Goal: Register for event/course

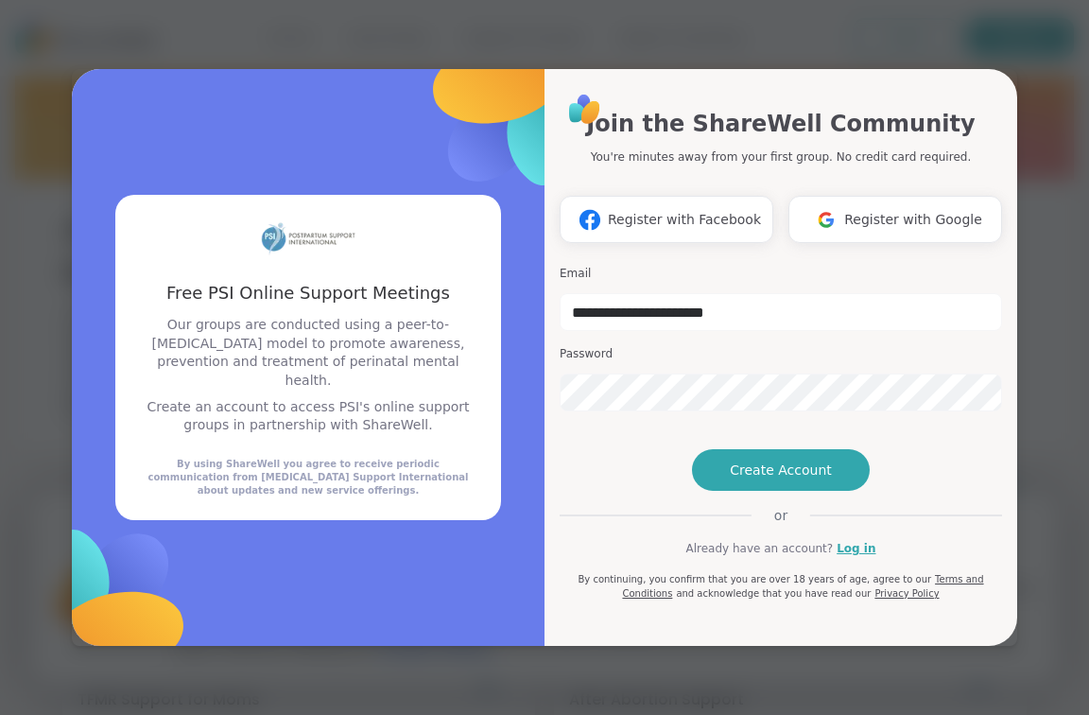
type input "**********"
click at [944, 415] on div "**********" at bounding box center [781, 346] width 442 height 508
click at [778, 491] on button "Create Account" at bounding box center [781, 470] width 178 height 42
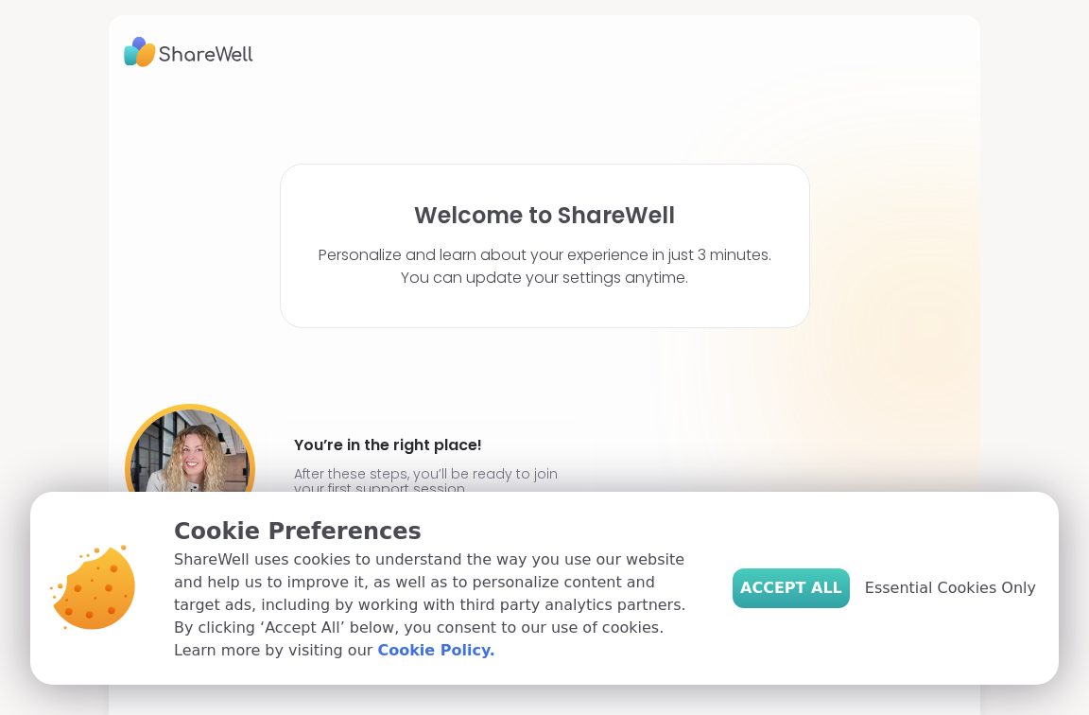
click at [814, 599] on span "Accept All" at bounding box center [791, 588] width 102 height 23
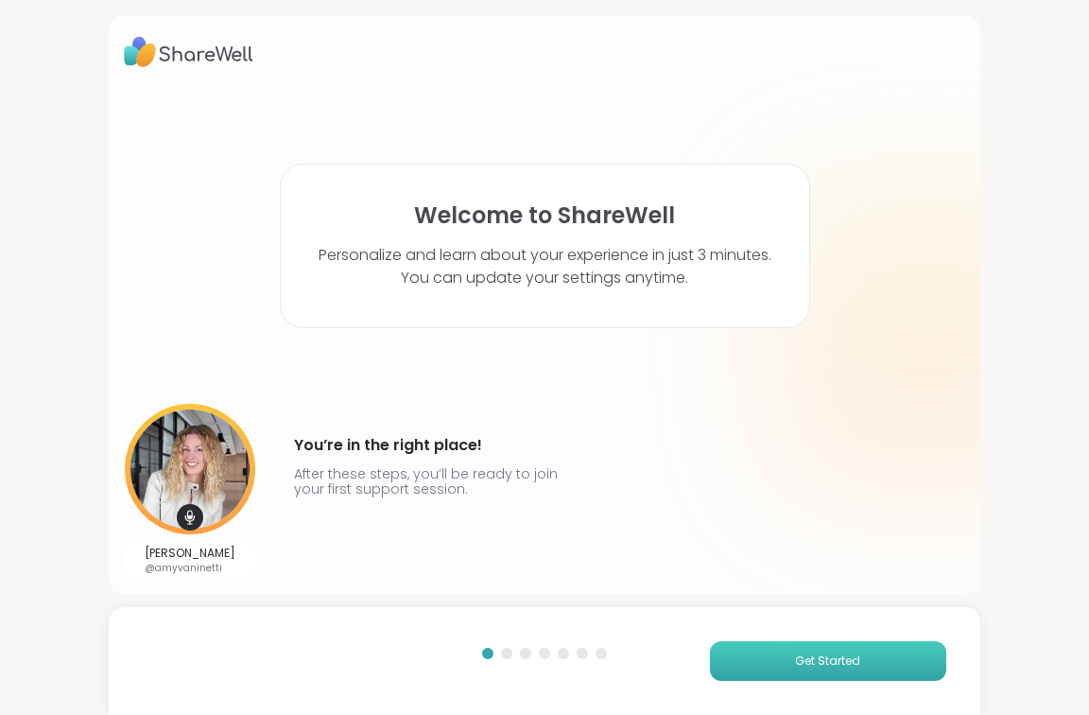
click at [752, 649] on button "Get Started" at bounding box center [828, 661] width 236 height 40
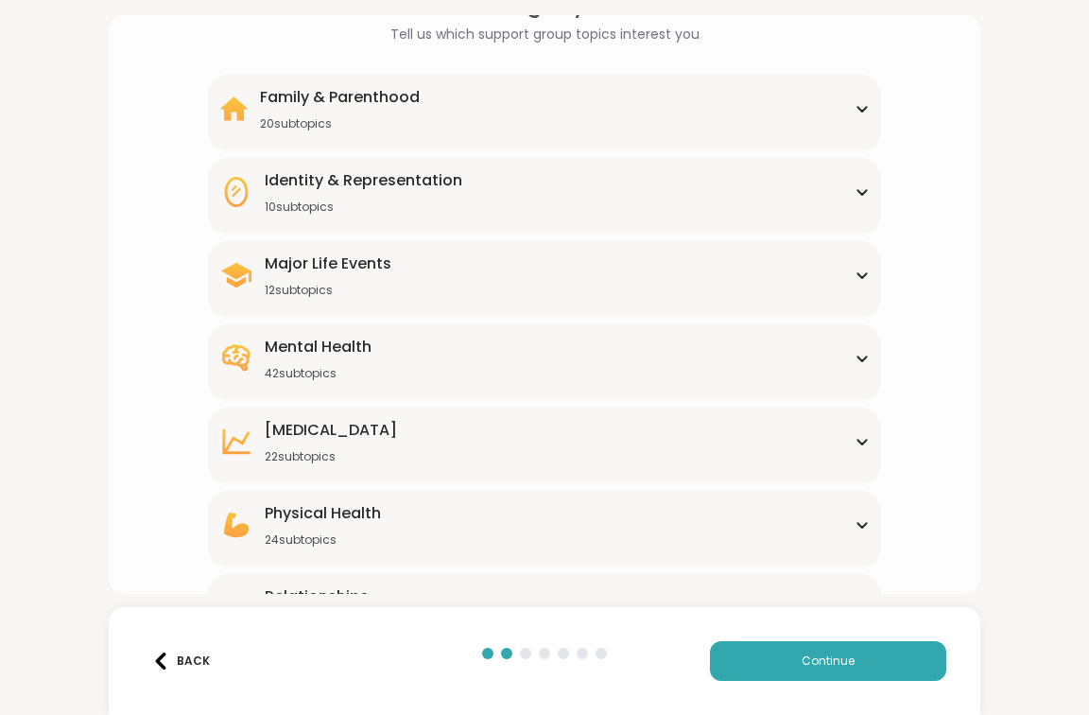
scroll to position [127, 0]
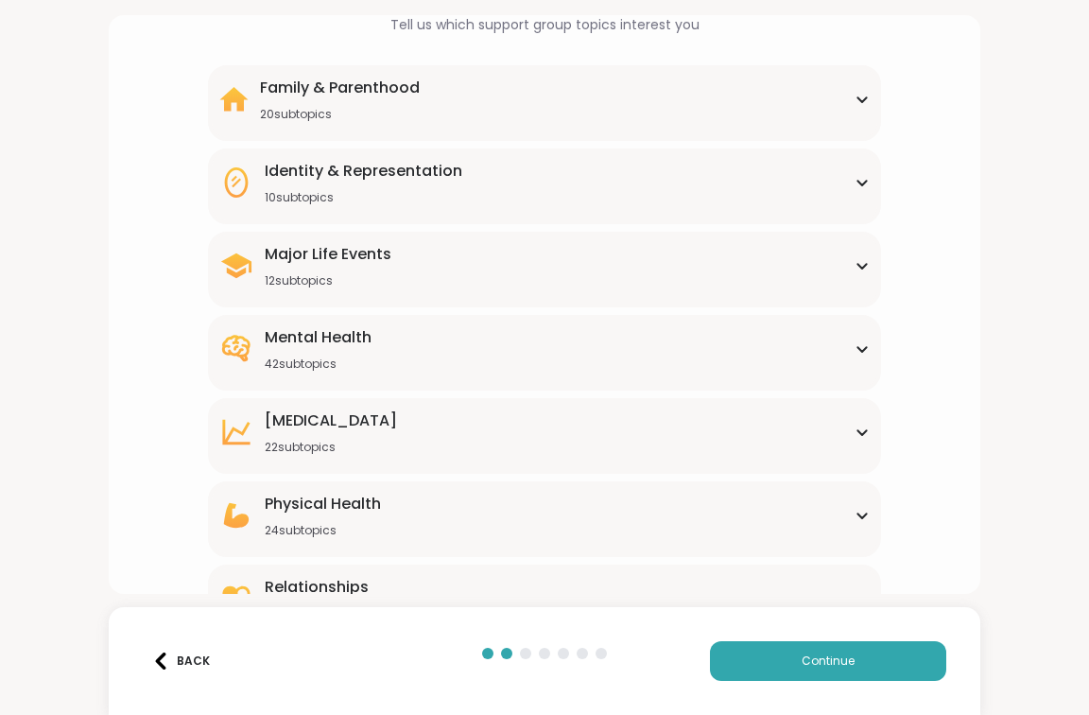
click at [848, 97] on div "Family & Parenthood 20 subtopics" at bounding box center [544, 99] width 650 height 45
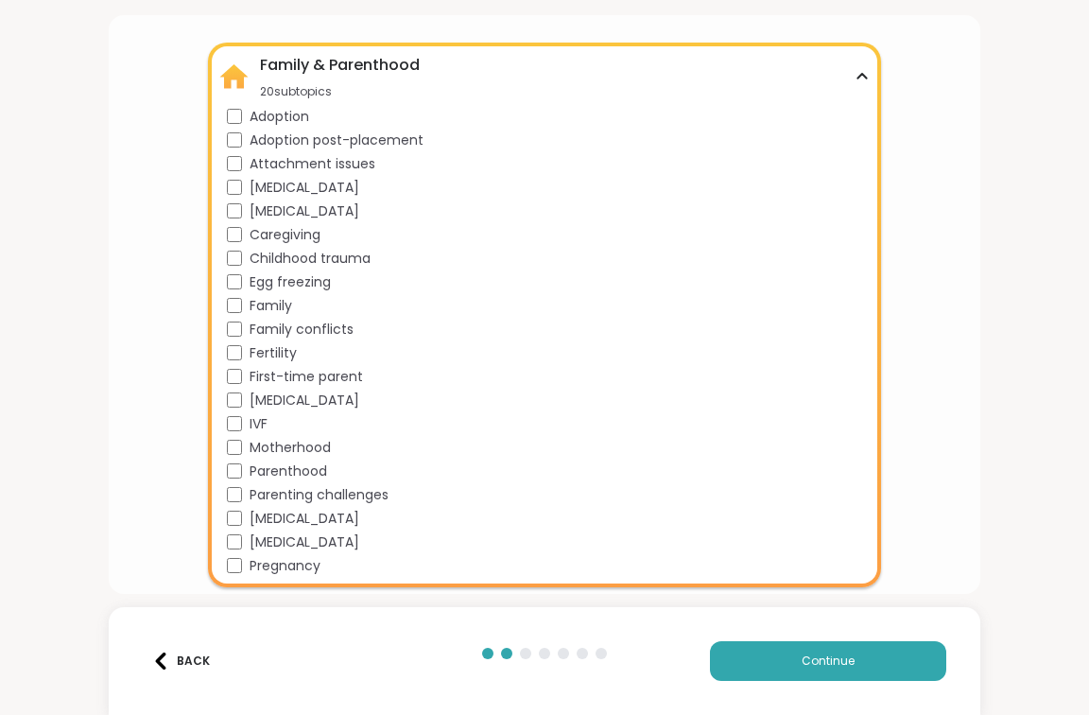
scroll to position [142, 0]
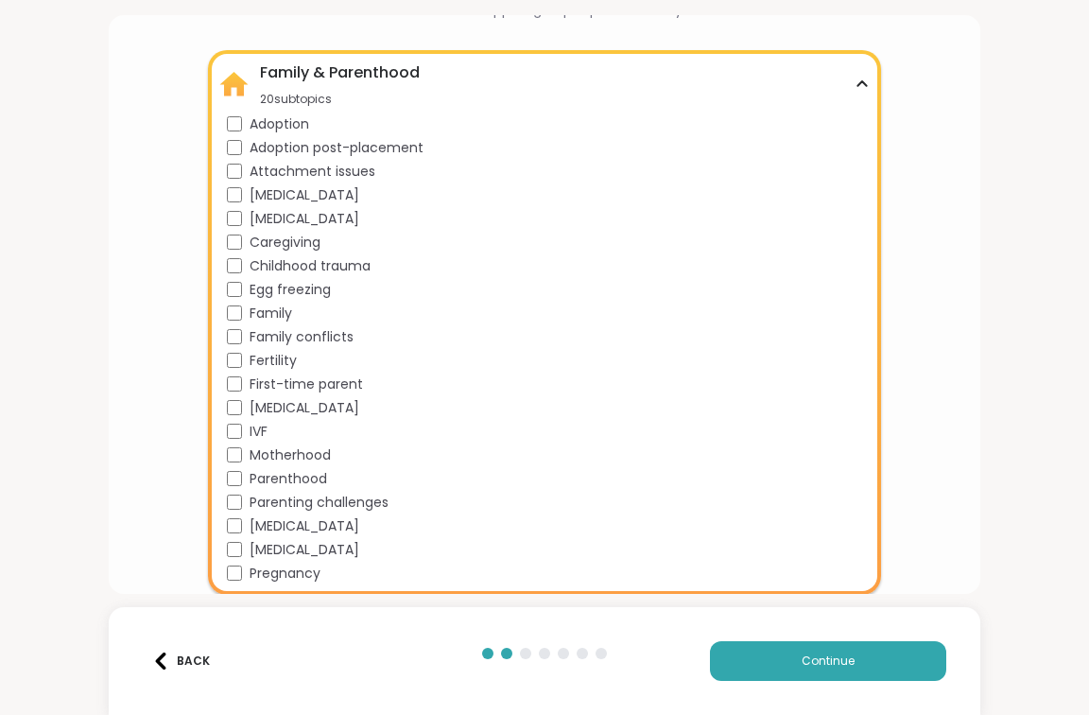
click at [866, 75] on div "Family & Parenthood 20 subtopics" at bounding box center [544, 83] width 650 height 45
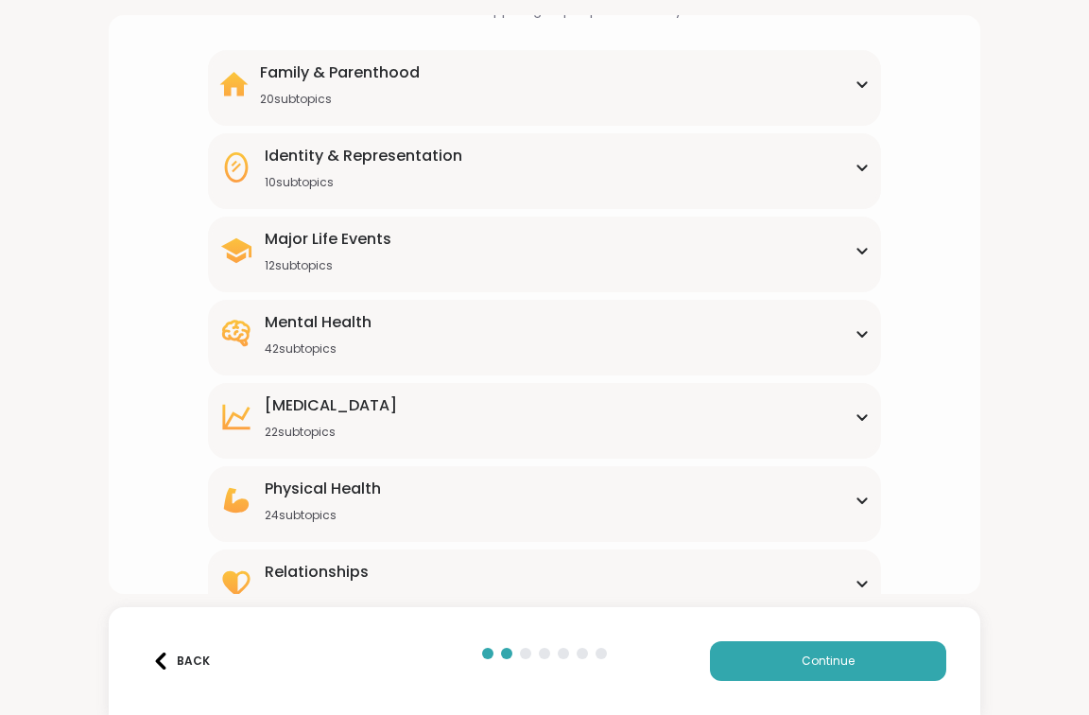
click at [836, 249] on div "Major Life Events 12 subtopics" at bounding box center [544, 250] width 650 height 45
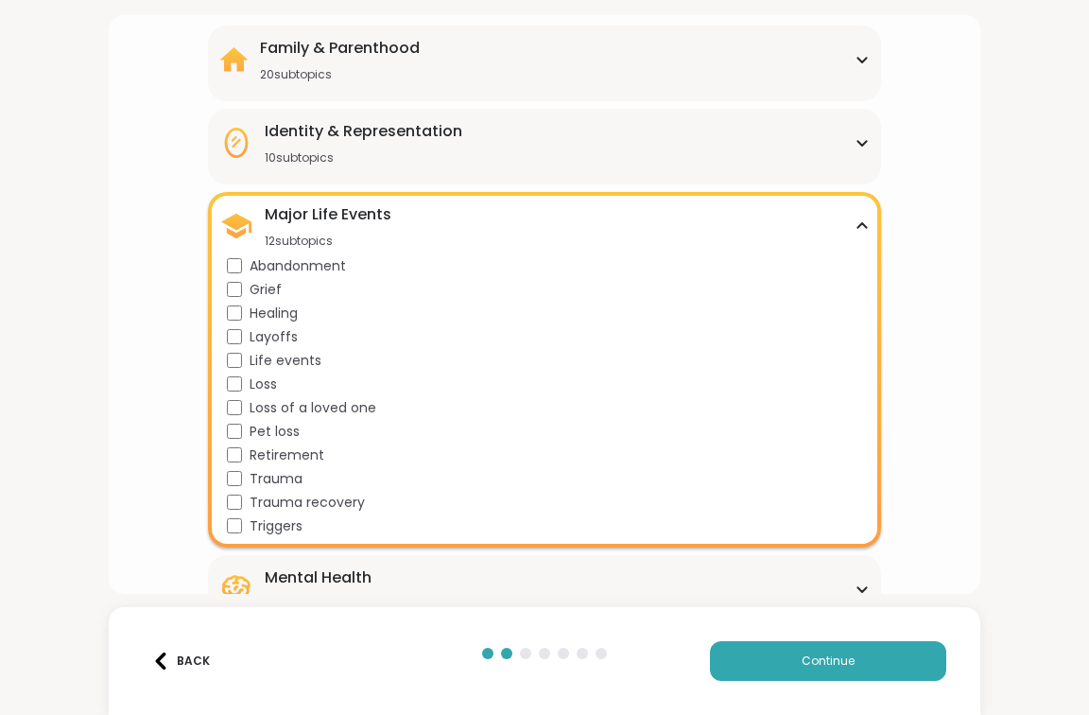
scroll to position [164, 0]
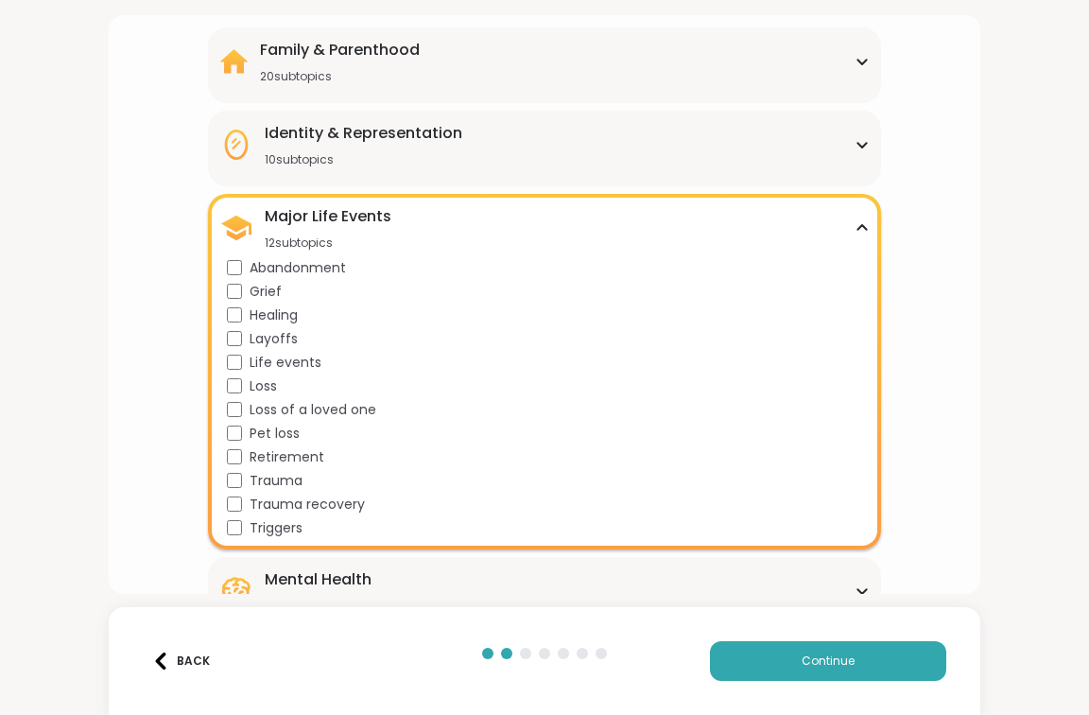
click at [863, 229] on icon at bounding box center [861, 227] width 15 height 9
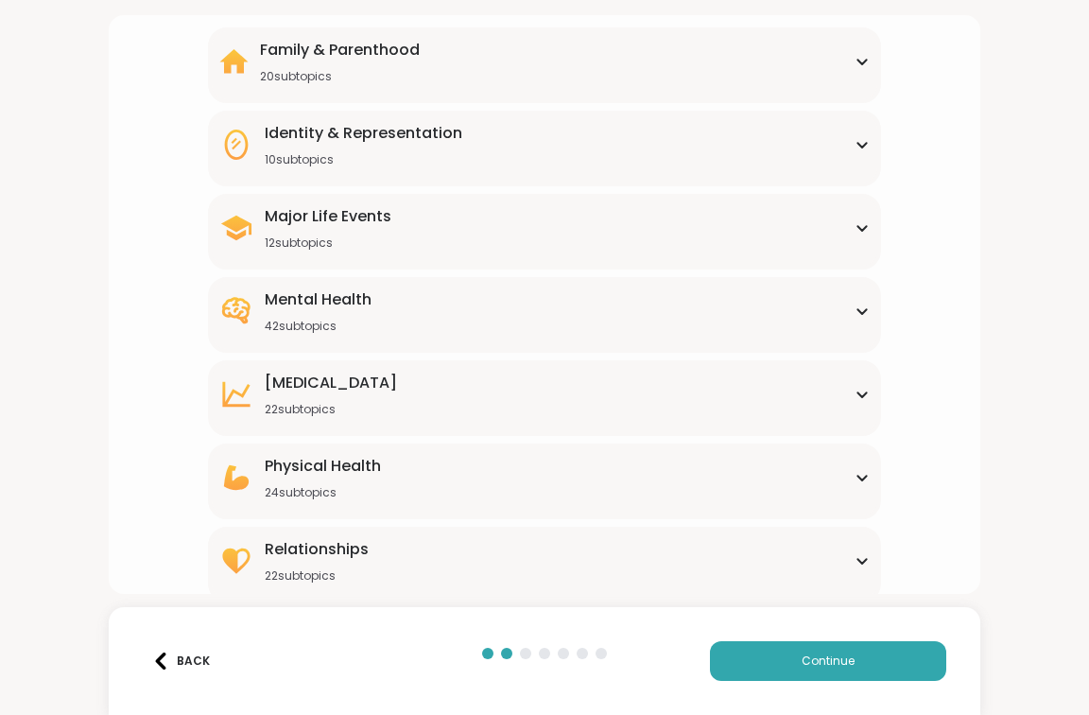
click at [872, 153] on div "Identity & Representation 10 subtopics BIPOC Support Cultural adjustment Gender…" at bounding box center [544, 149] width 673 height 76
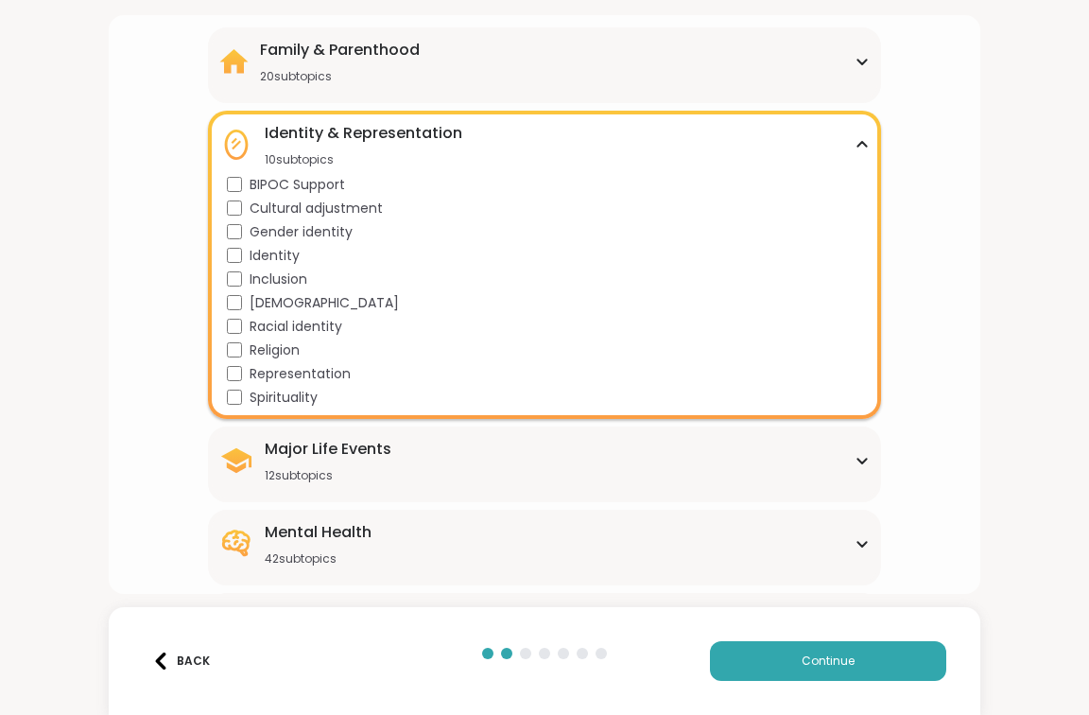
click at [872, 153] on div "Identity & Representation 10 subtopics BIPOC Support Cultural adjustment Gender…" at bounding box center [544, 265] width 673 height 308
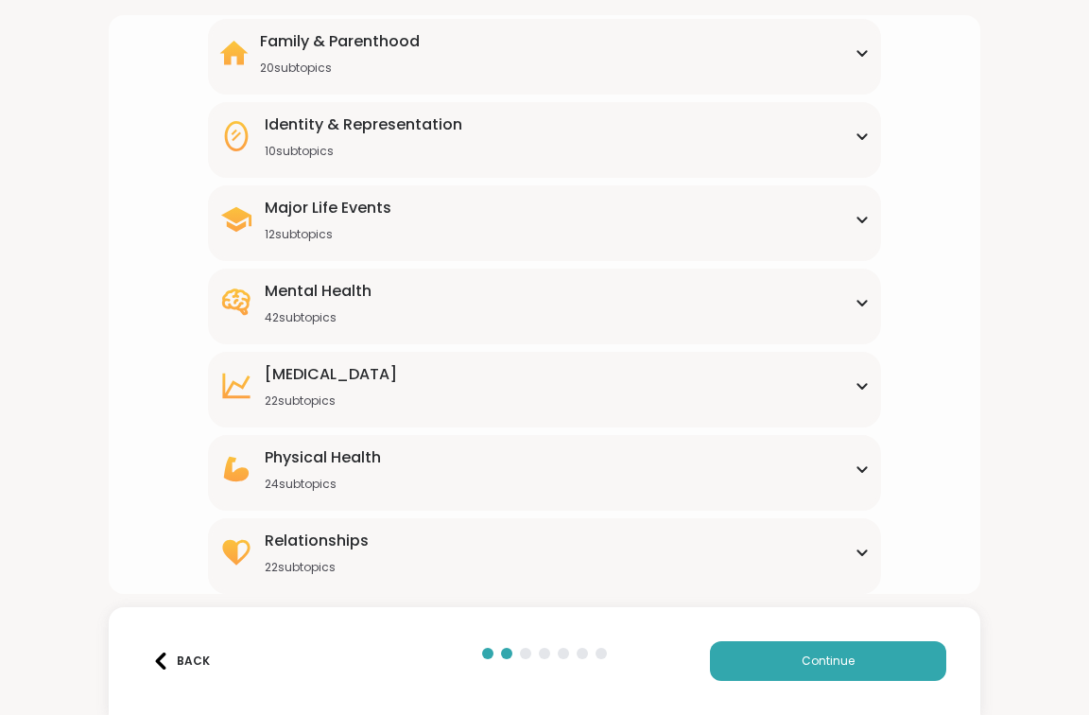
scroll to position [173, 0]
click at [868, 299] on icon at bounding box center [861, 302] width 15 height 9
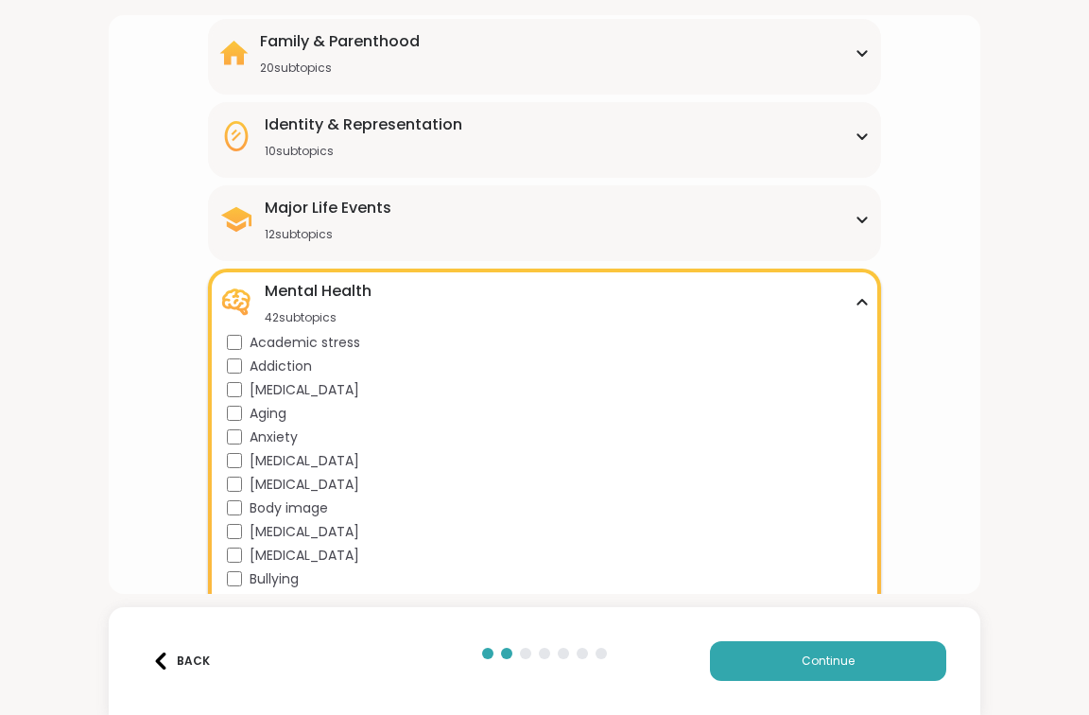
click at [868, 299] on icon at bounding box center [861, 302] width 15 height 9
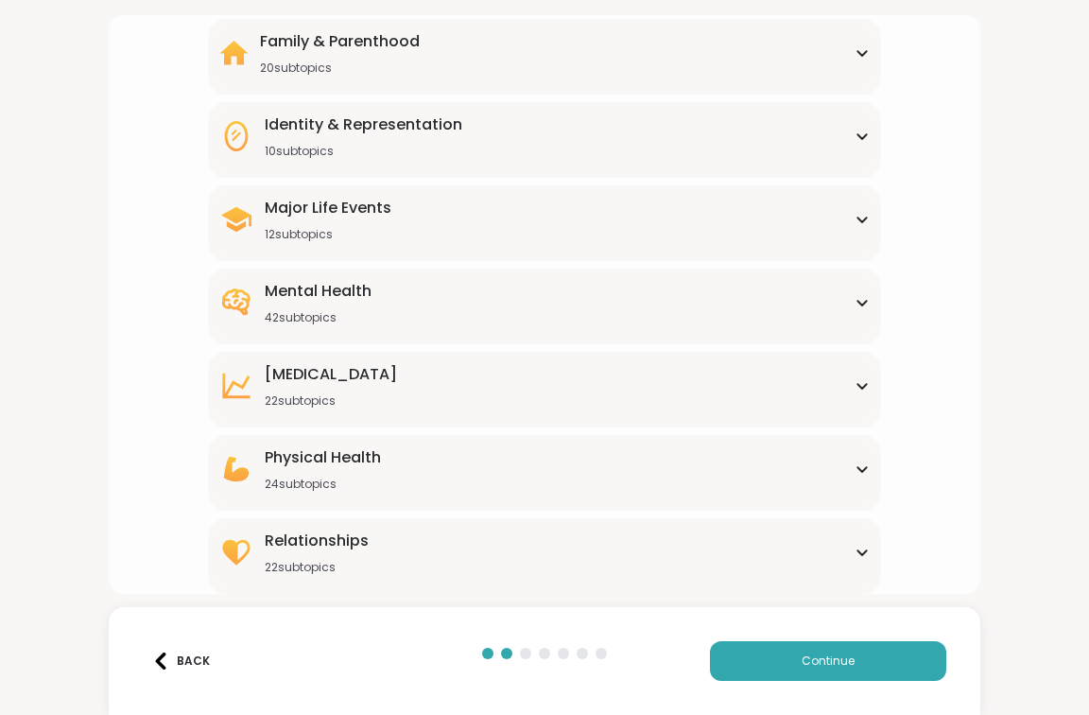
click at [863, 42] on div "Family & Parenthood 20 subtopics" at bounding box center [544, 52] width 650 height 45
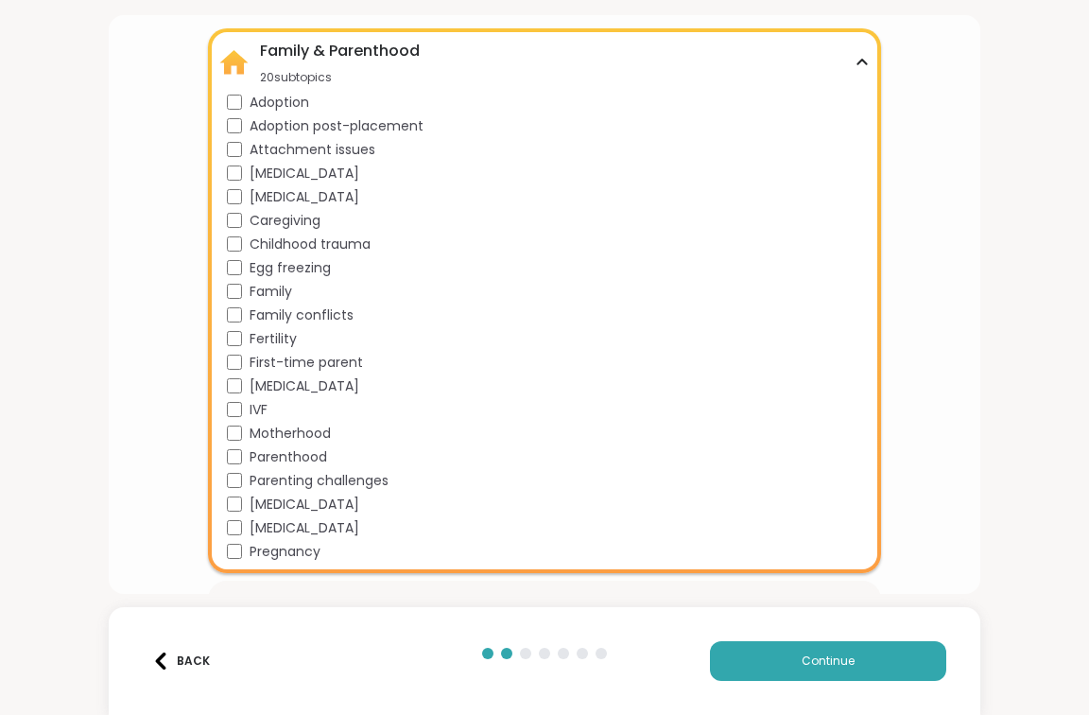
scroll to position [116, 0]
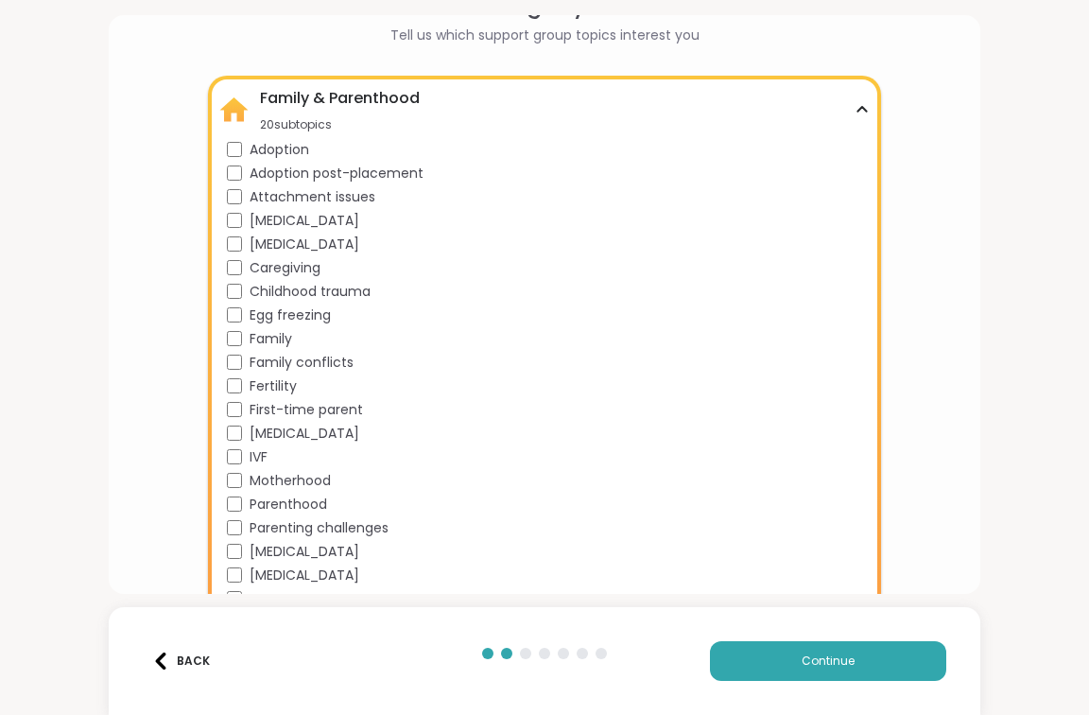
click at [861, 100] on div "Family & Parenthood 20 subtopics" at bounding box center [544, 109] width 650 height 45
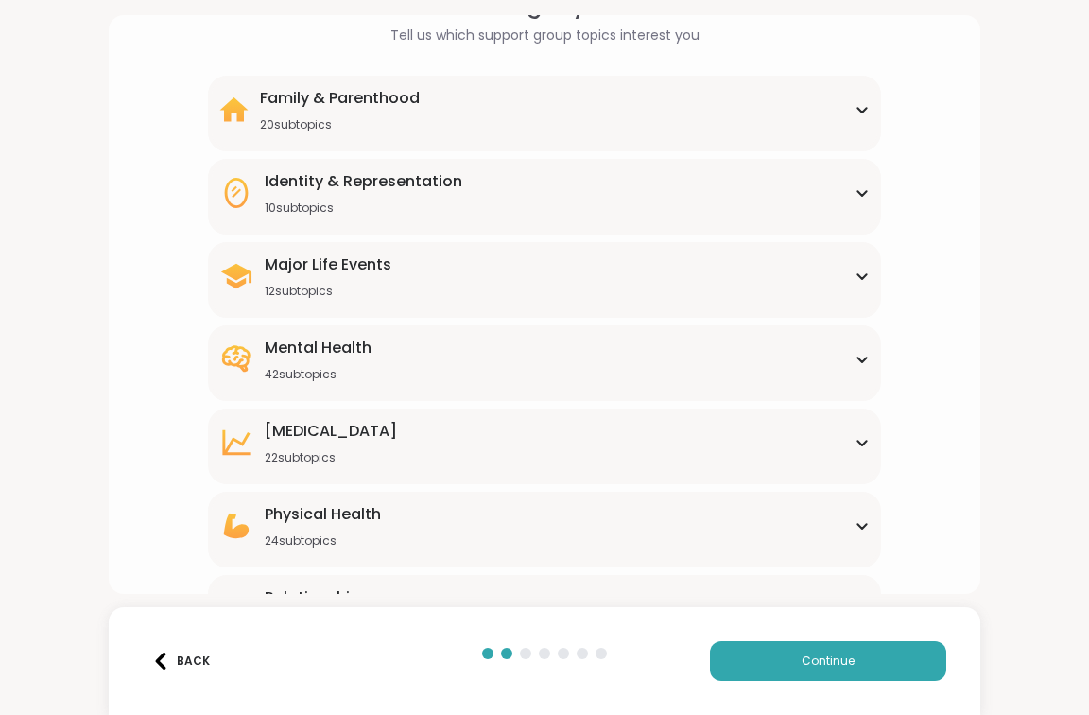
click at [862, 269] on div "Major Life Events 12 subtopics" at bounding box center [544, 275] width 650 height 45
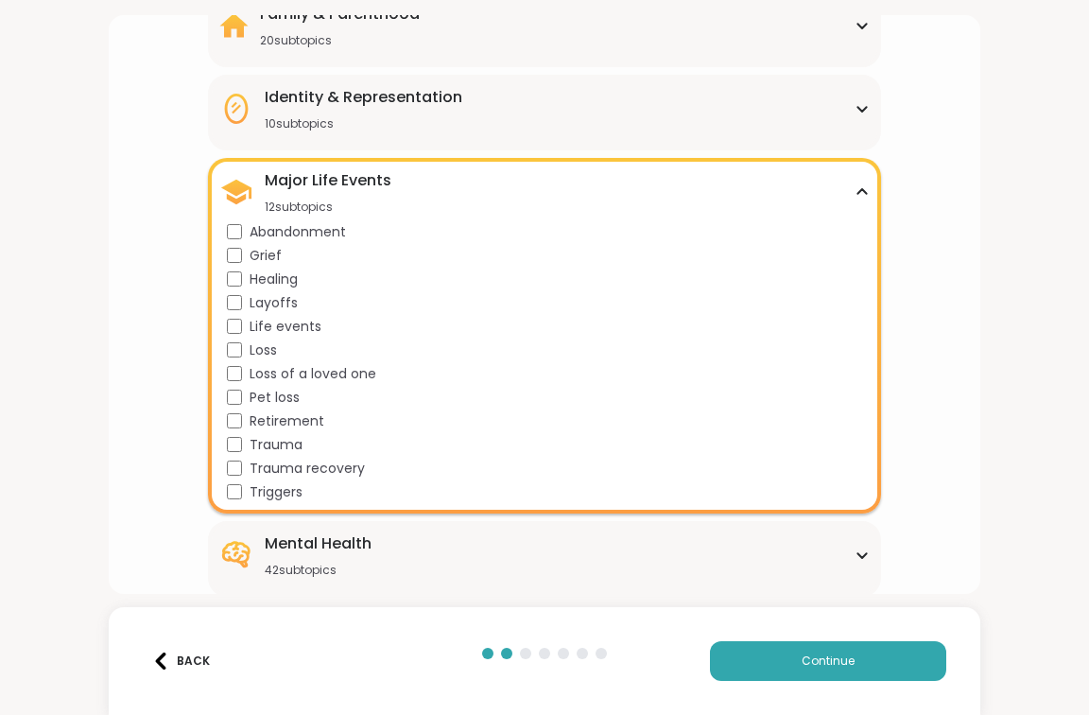
scroll to position [202, 0]
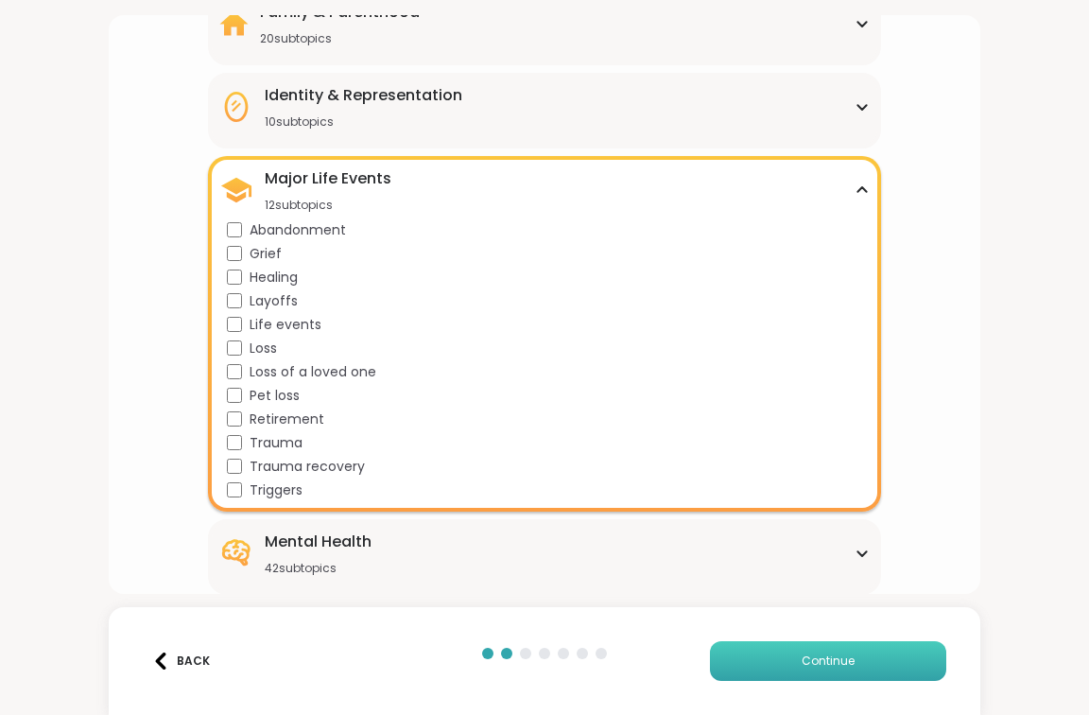
click at [787, 649] on button "Continue" at bounding box center [828, 661] width 236 height 40
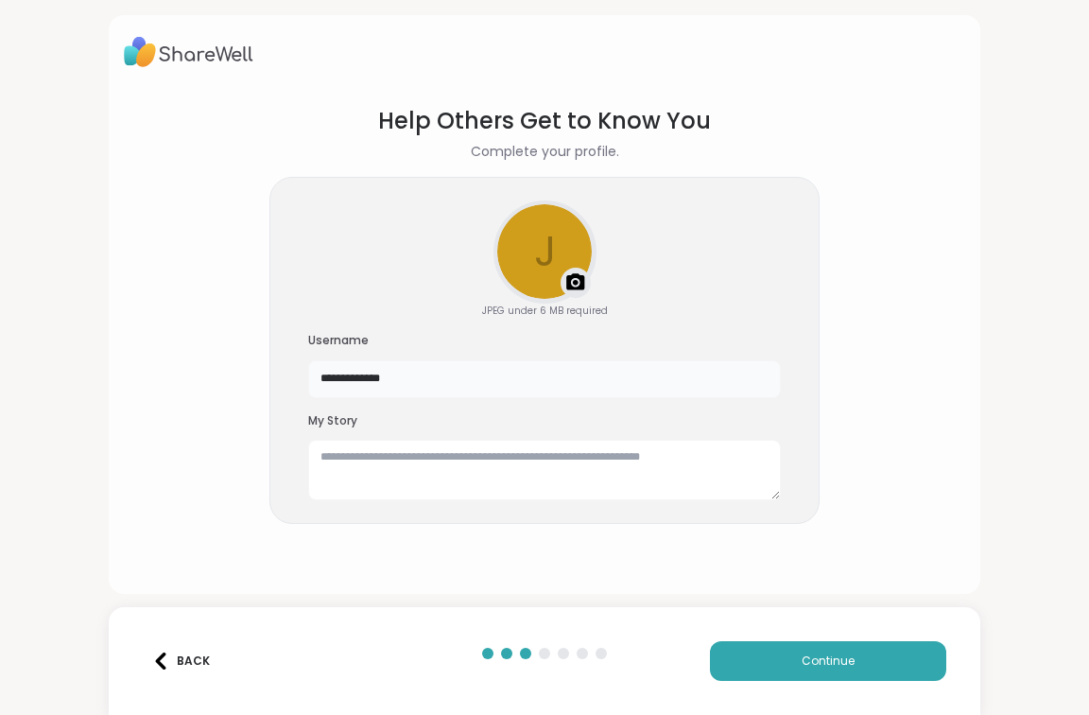
click at [399, 382] on input "**********" at bounding box center [544, 379] width 473 height 38
type input "*"
type input "*********"
click at [765, 661] on button "Continue" at bounding box center [828, 661] width 236 height 40
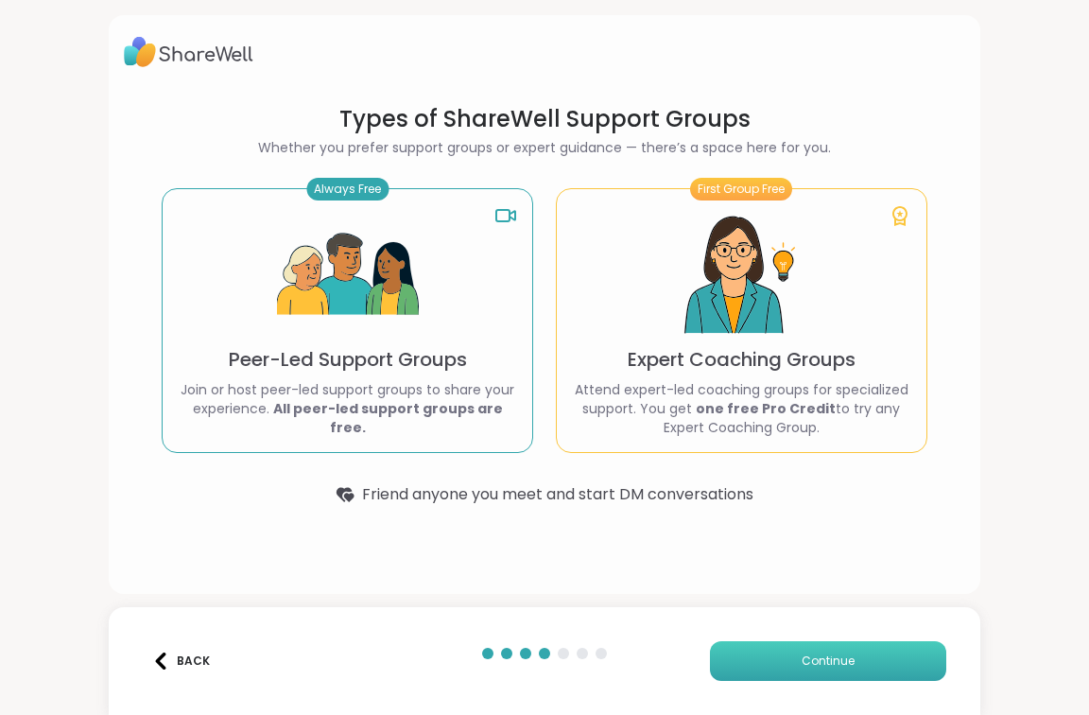
click at [730, 652] on button "Continue" at bounding box center [828, 661] width 236 height 40
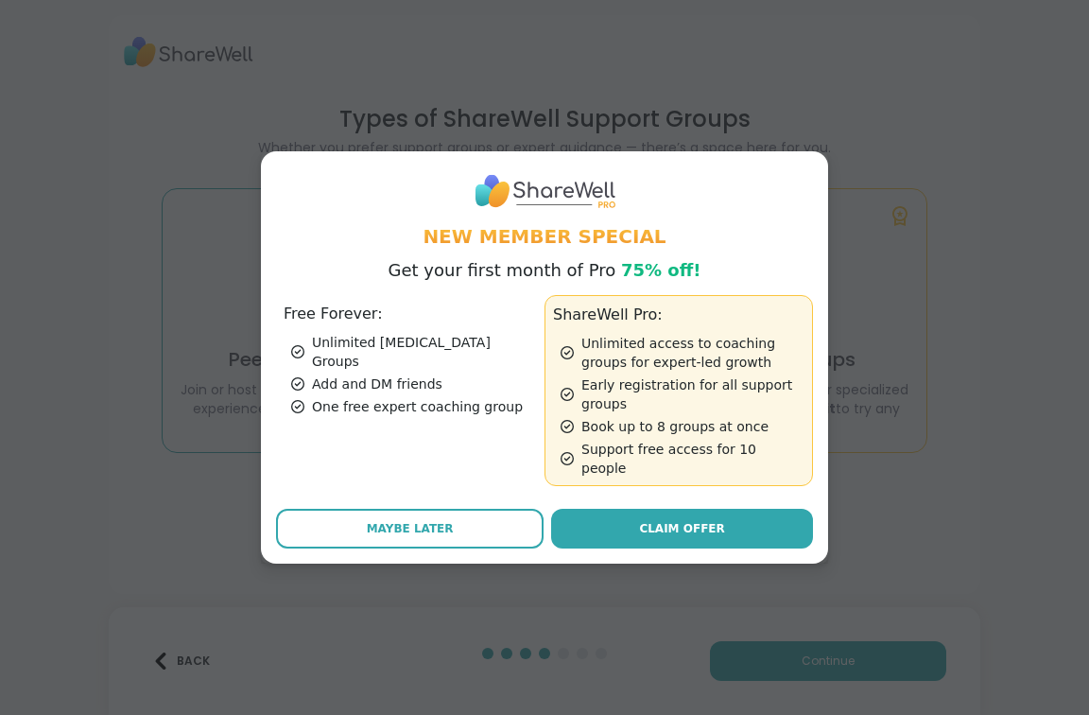
click at [357, 382] on div "Add and DM friends" at bounding box center [414, 383] width 246 height 19
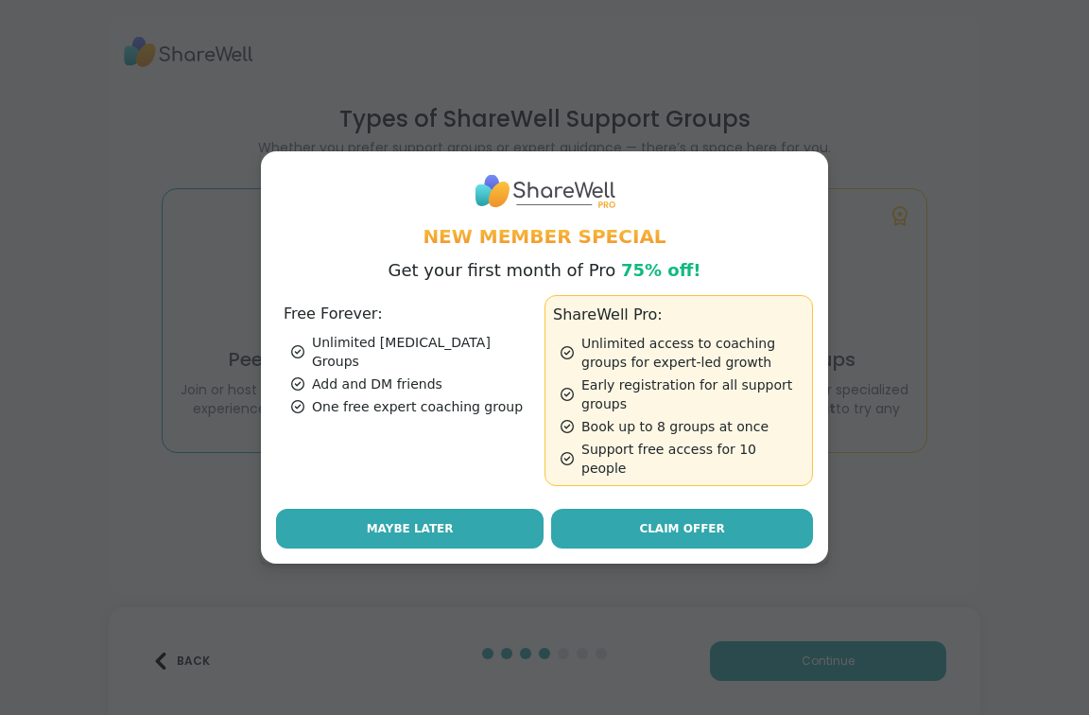
click at [376, 520] on span "Maybe Later" at bounding box center [410, 528] width 87 height 17
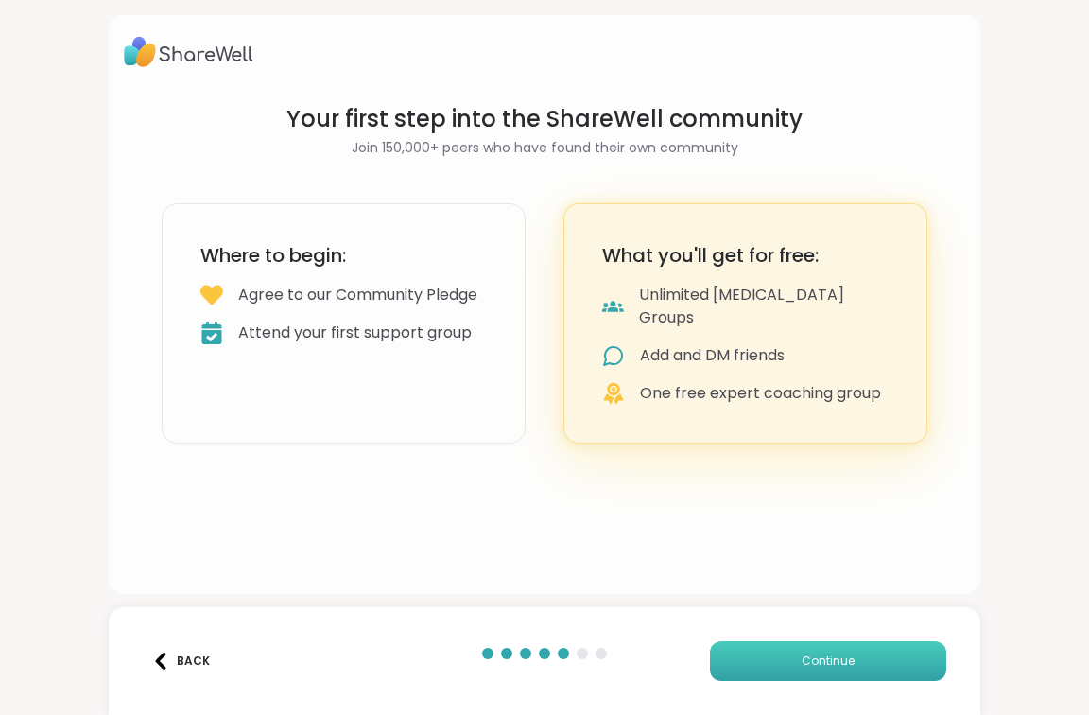
click at [742, 651] on button "Continue" at bounding box center [828, 661] width 236 height 40
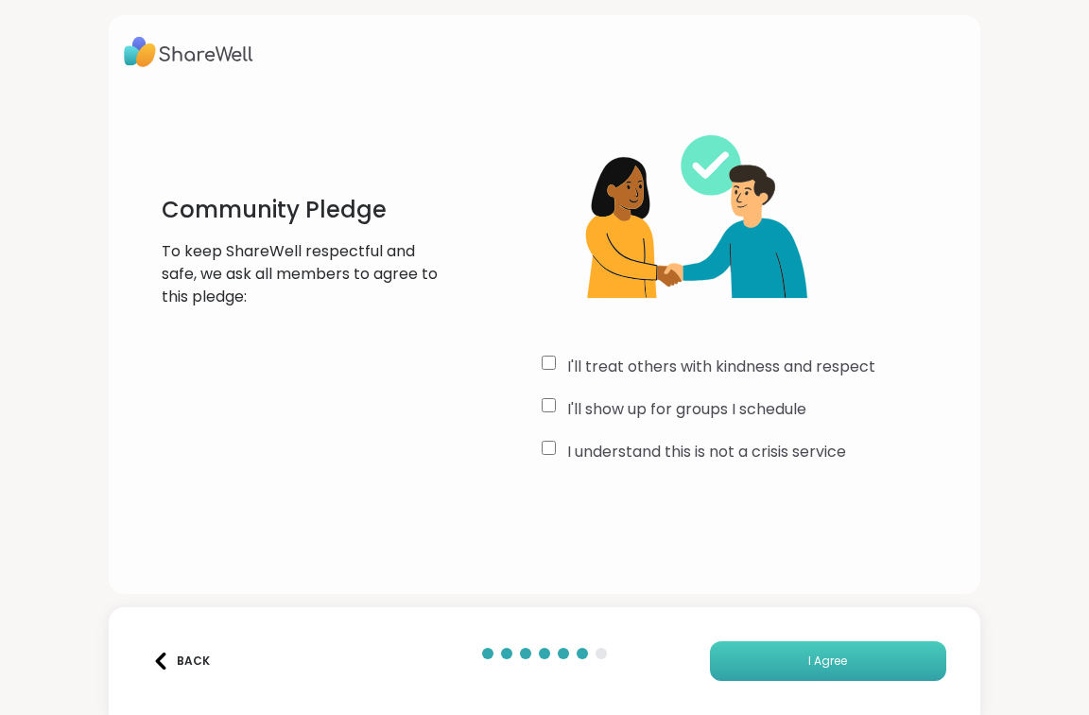
click at [727, 663] on button "I Agree" at bounding box center [828, 661] width 236 height 40
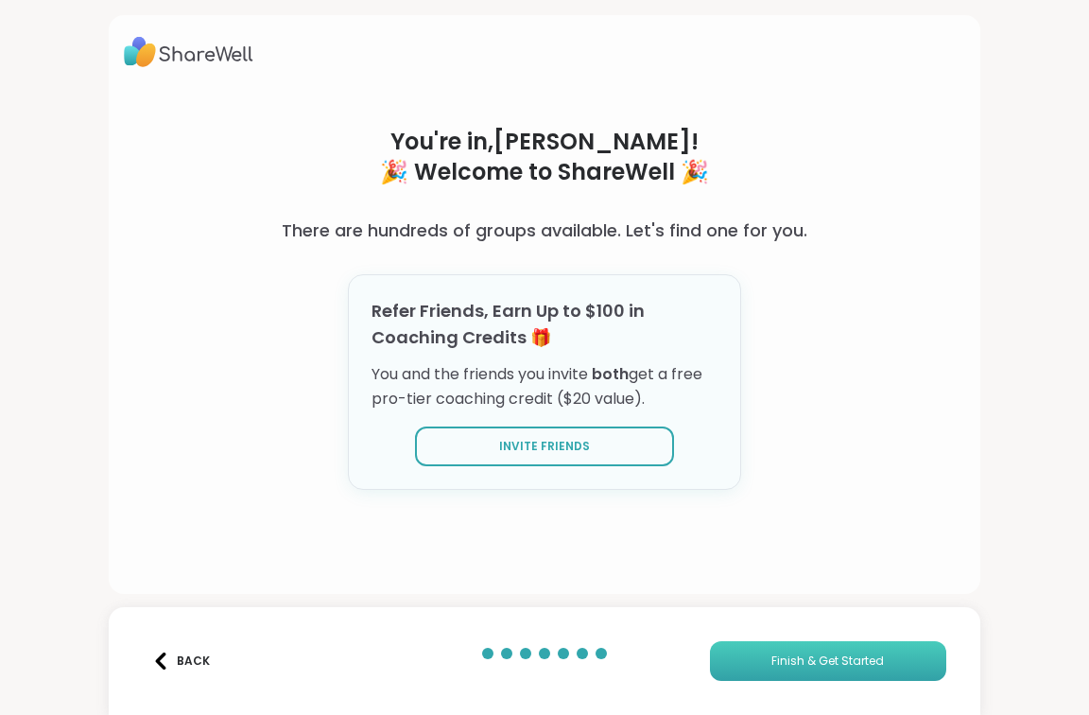
click at [727, 663] on button "Finish & Get Started" at bounding box center [828, 661] width 236 height 40
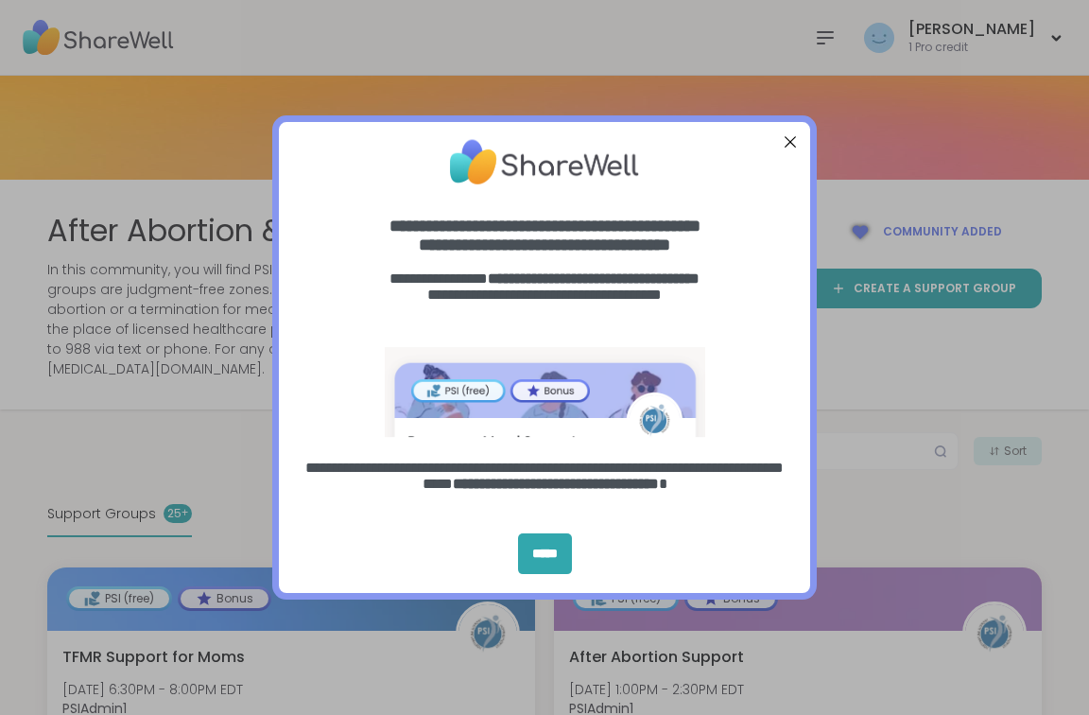
click at [789, 135] on div "Close Step" at bounding box center [790, 141] width 25 height 25
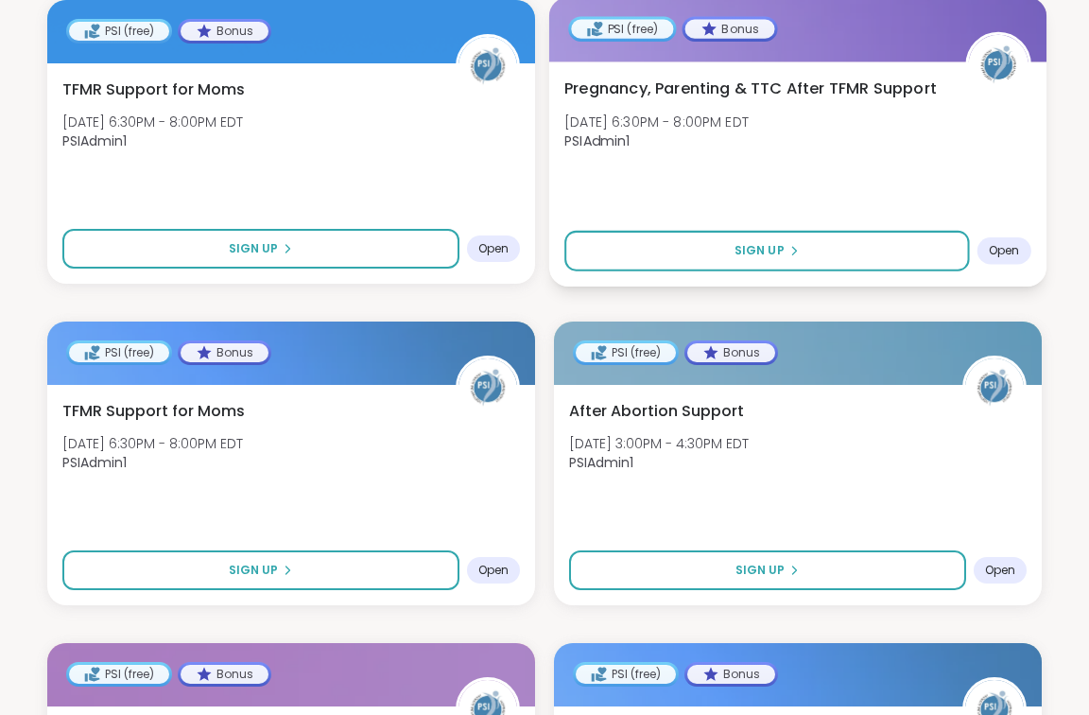
scroll to position [892, 0]
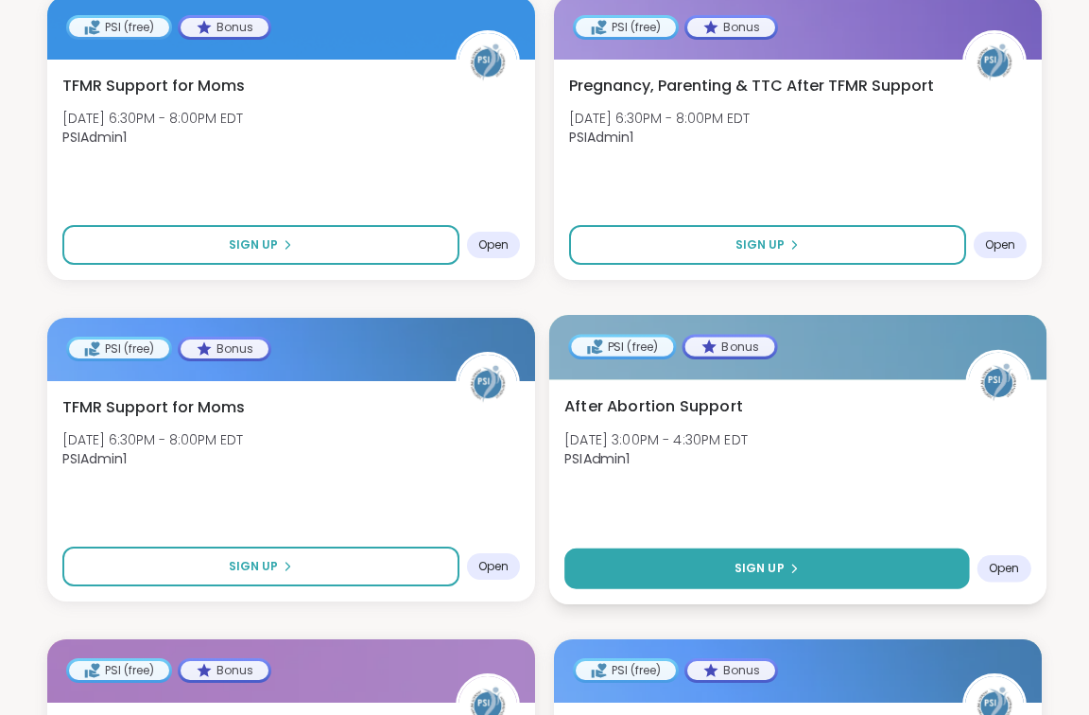
click at [733, 589] on button "Sign Up" at bounding box center [766, 568] width 405 height 41
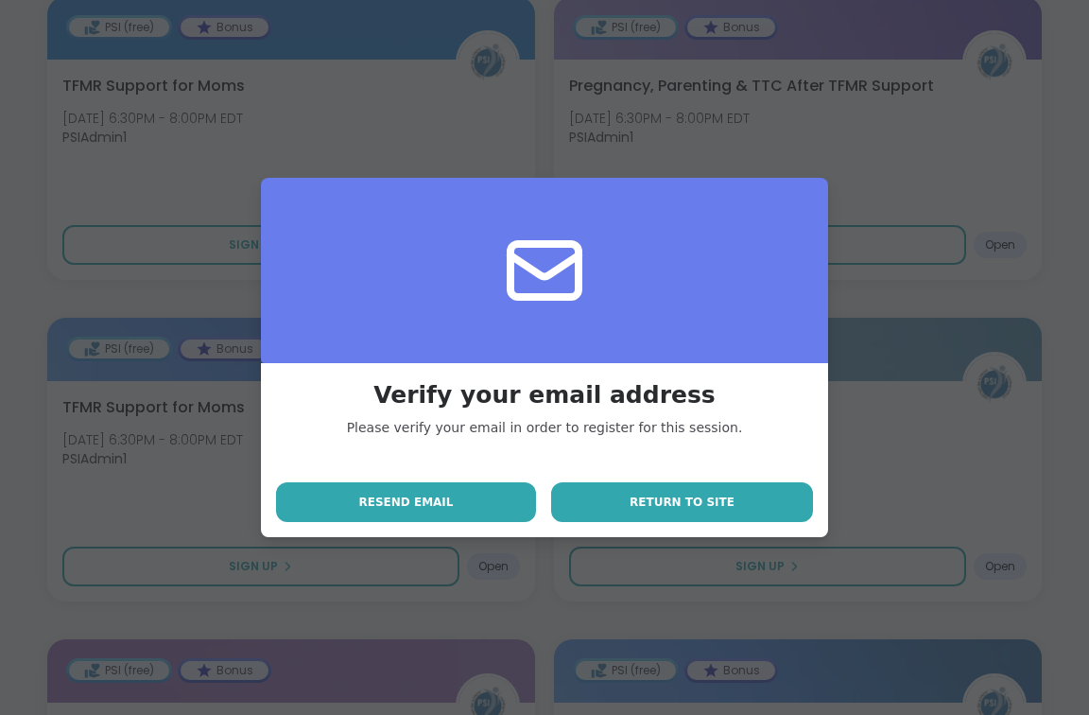
click at [751, 493] on button "Return to site" at bounding box center [682, 502] width 262 height 40
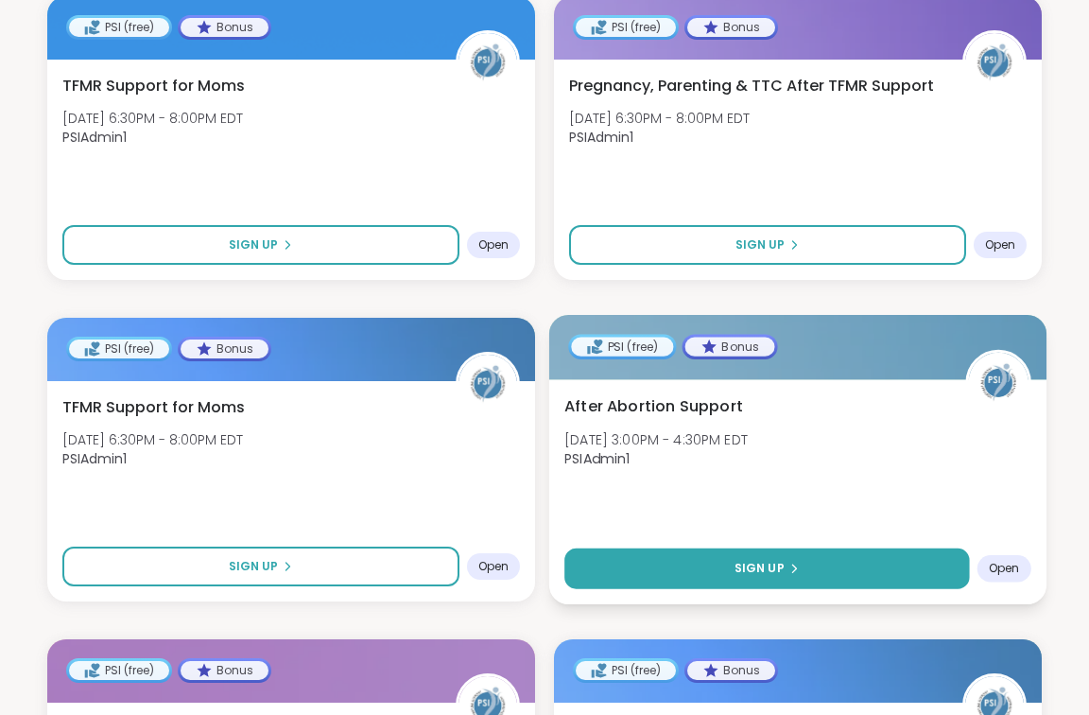
click at [740, 577] on span "Sign Up" at bounding box center [759, 568] width 50 height 17
select select "**"
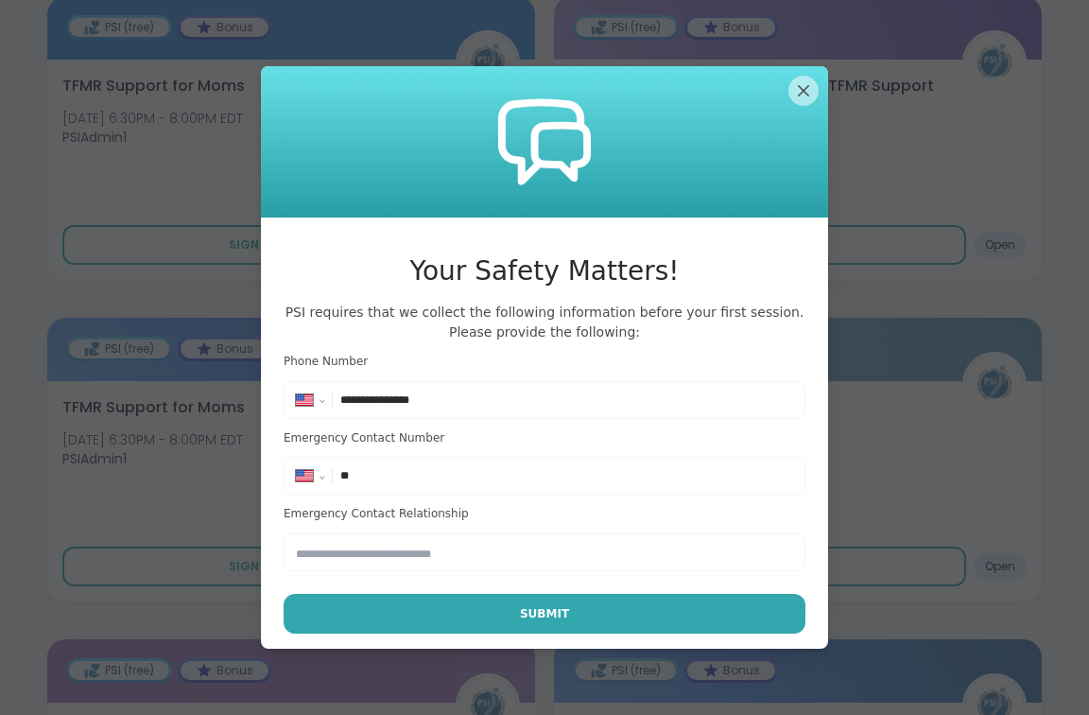
type input "**********"
click at [405, 555] on input "text" at bounding box center [545, 552] width 522 height 38
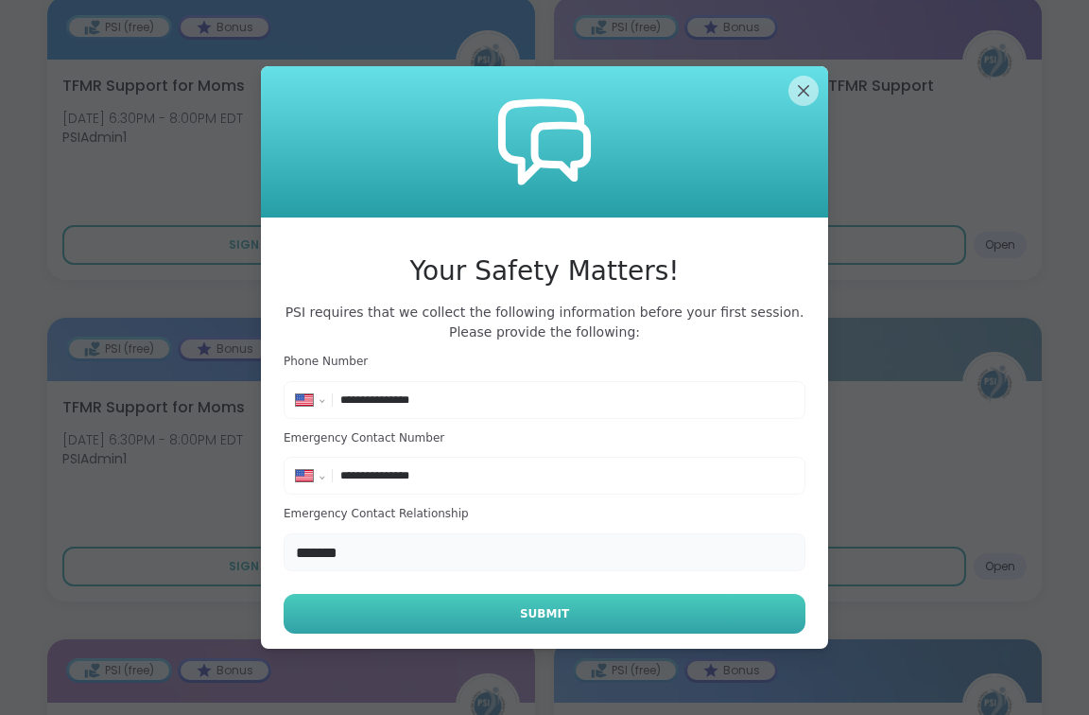
type input "*******"
click at [397, 617] on button "Submit" at bounding box center [545, 614] width 522 height 40
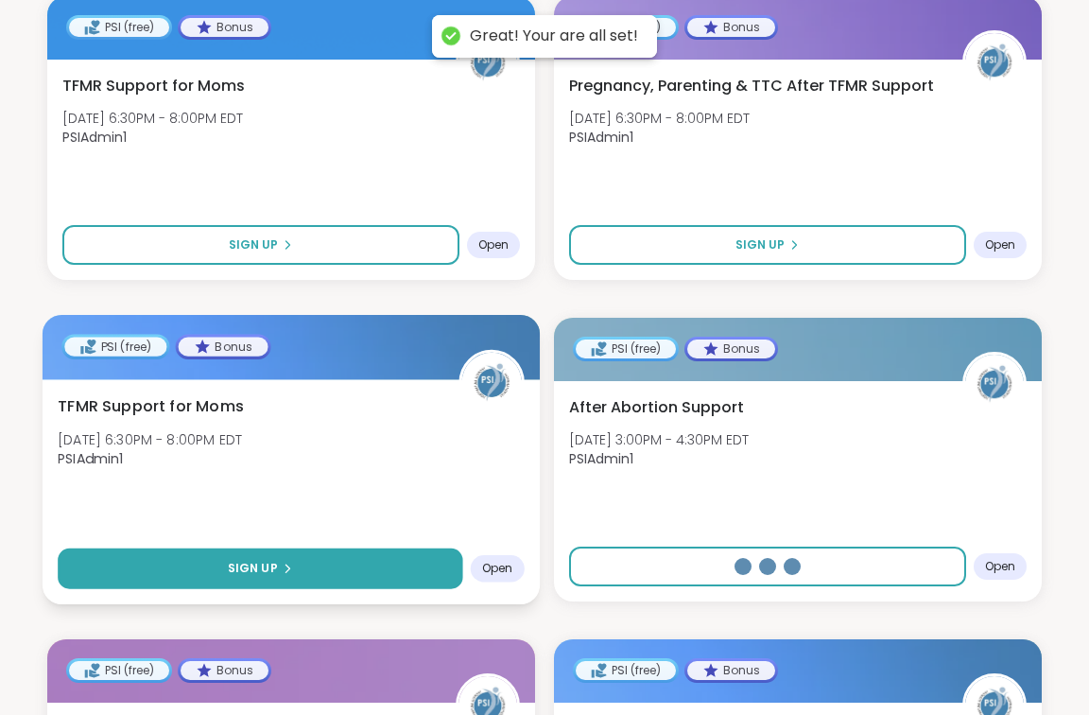
select select "**"
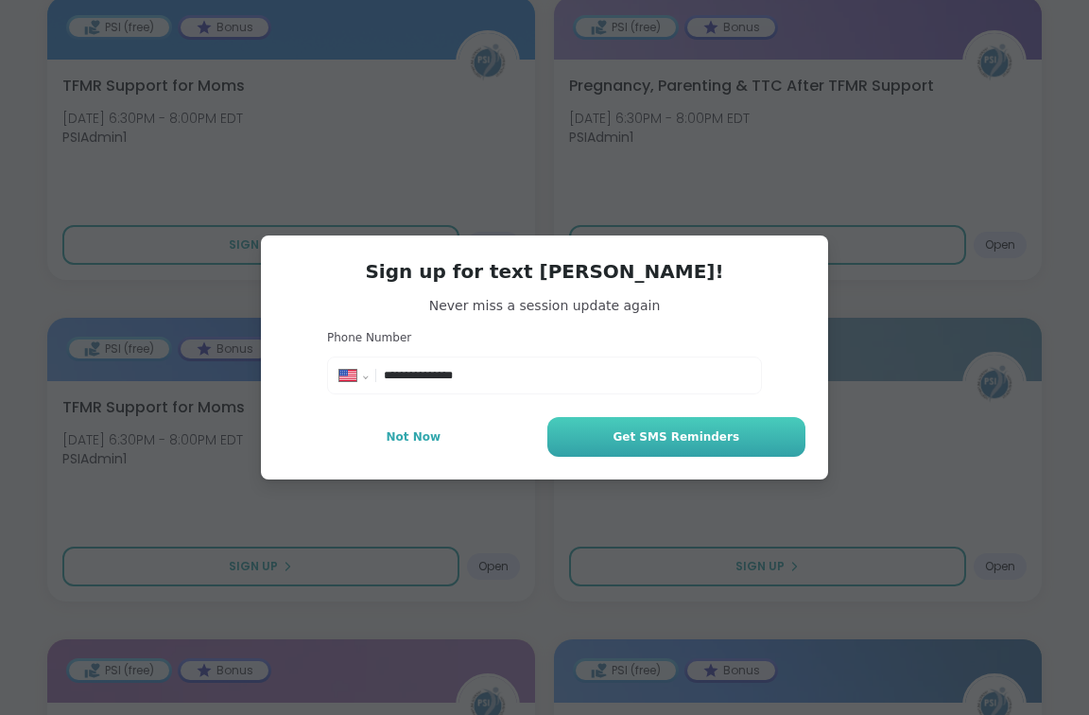
click at [612, 429] on button "Get SMS Reminders" at bounding box center [676, 437] width 258 height 40
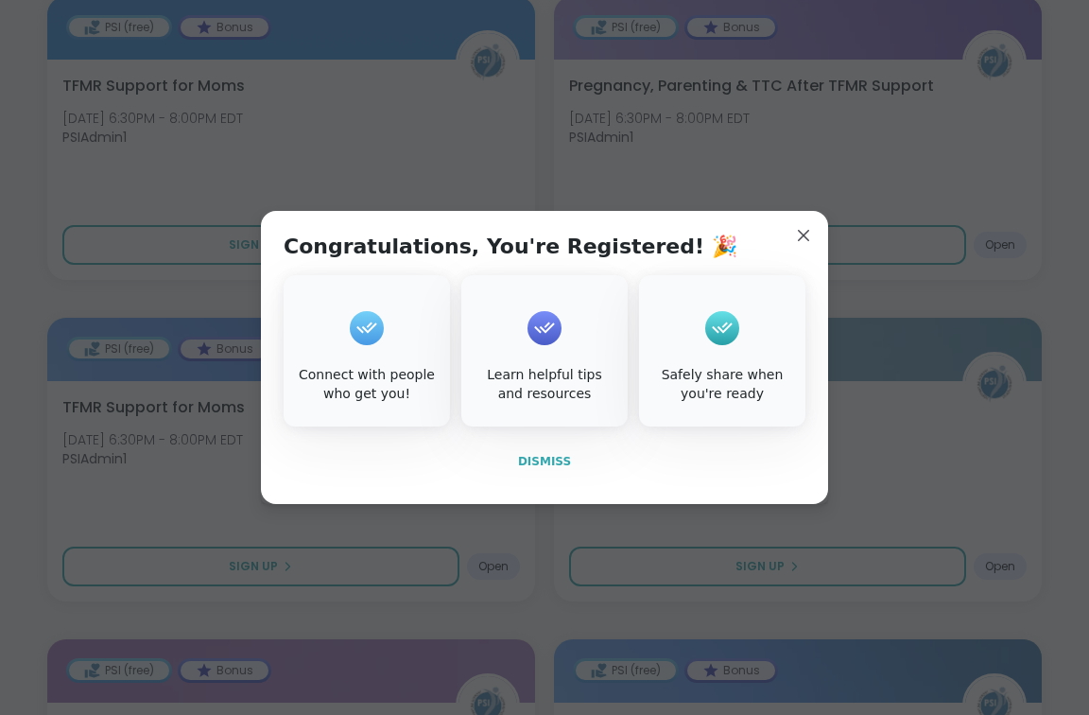
click at [533, 461] on span "Dismiss" at bounding box center [544, 461] width 53 height 13
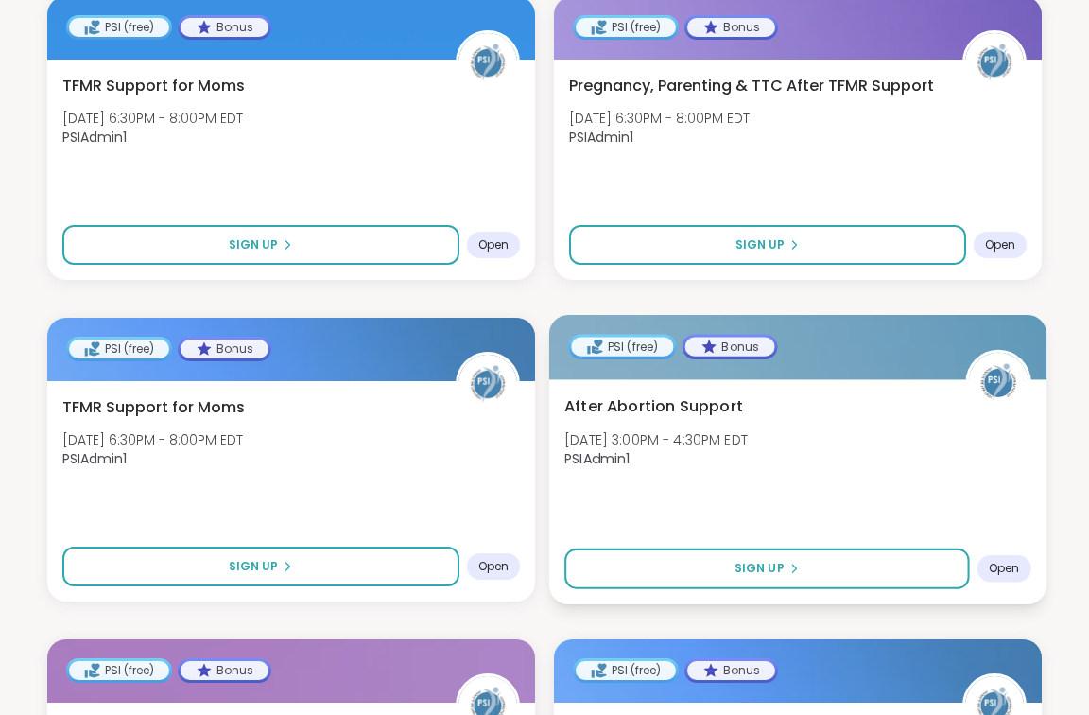
click at [720, 417] on span "After Abortion Support" at bounding box center [653, 405] width 179 height 23
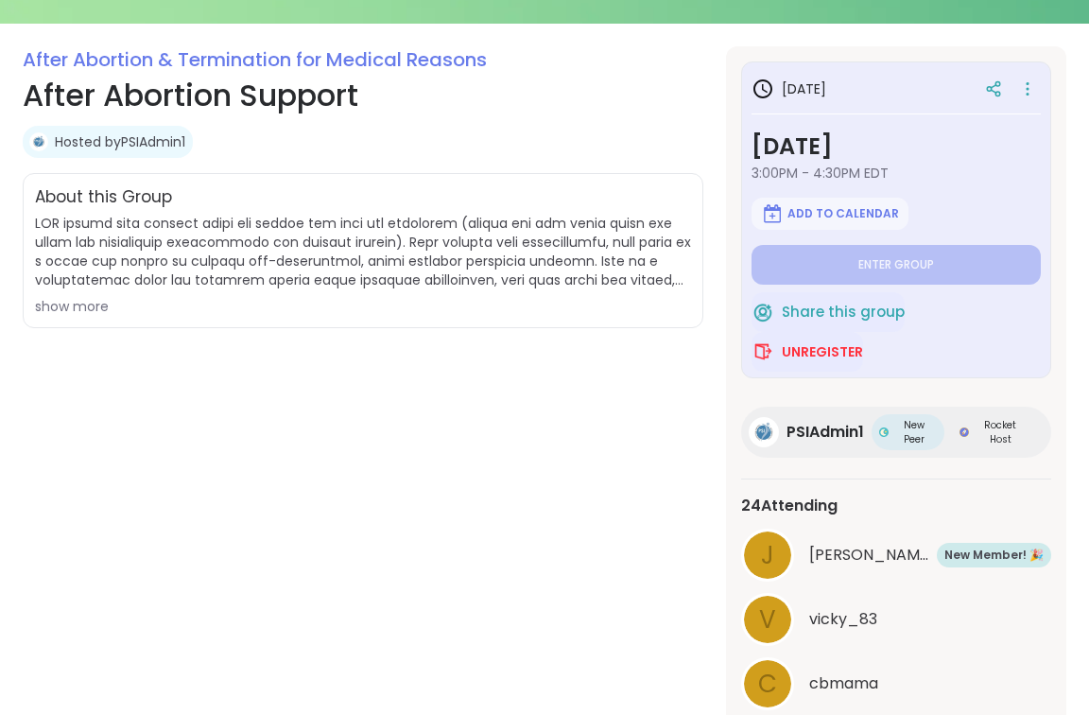
click at [83, 301] on div "show more" at bounding box center [363, 306] width 656 height 19
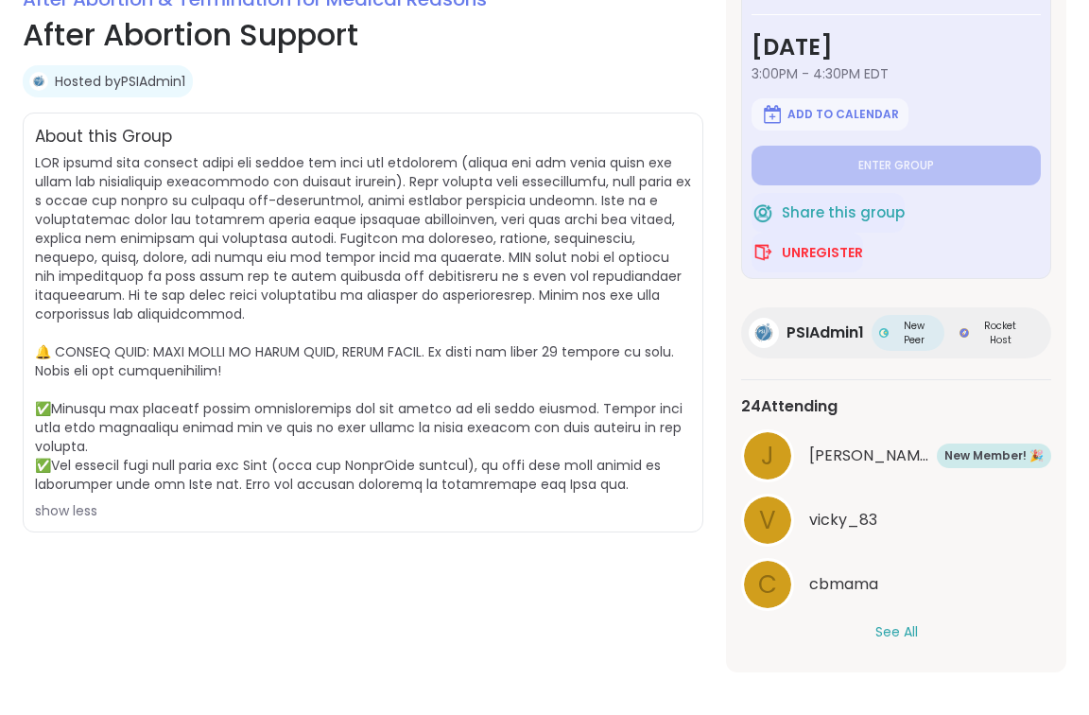
scroll to position [370, 0]
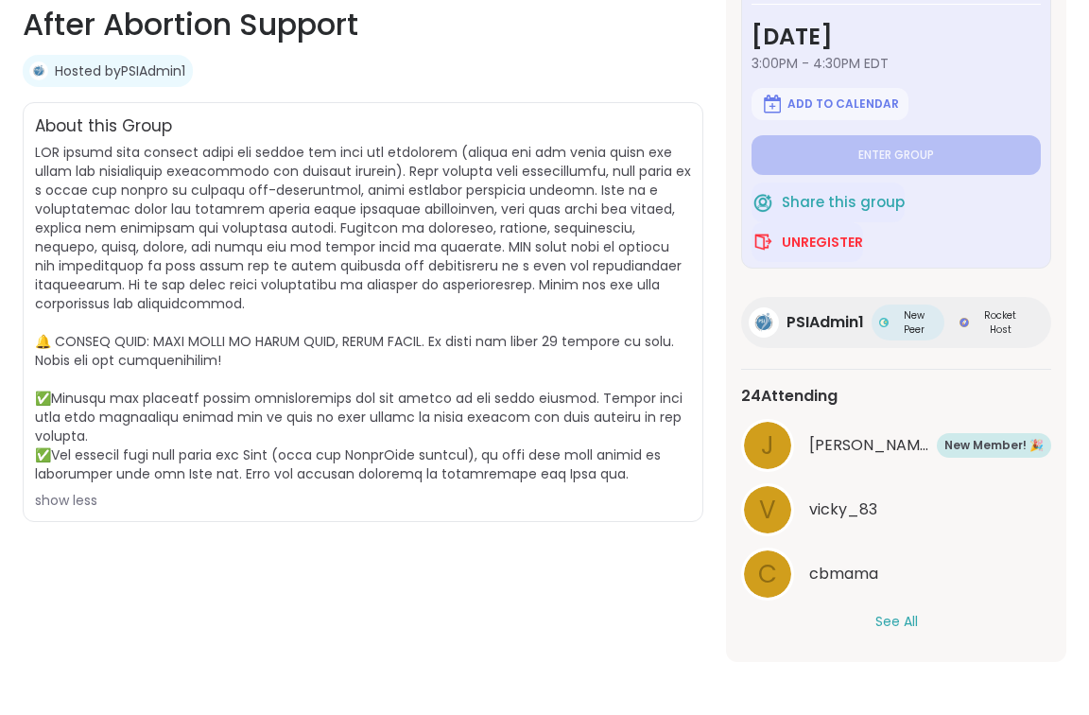
click at [889, 620] on button "See All" at bounding box center [896, 621] width 43 height 20
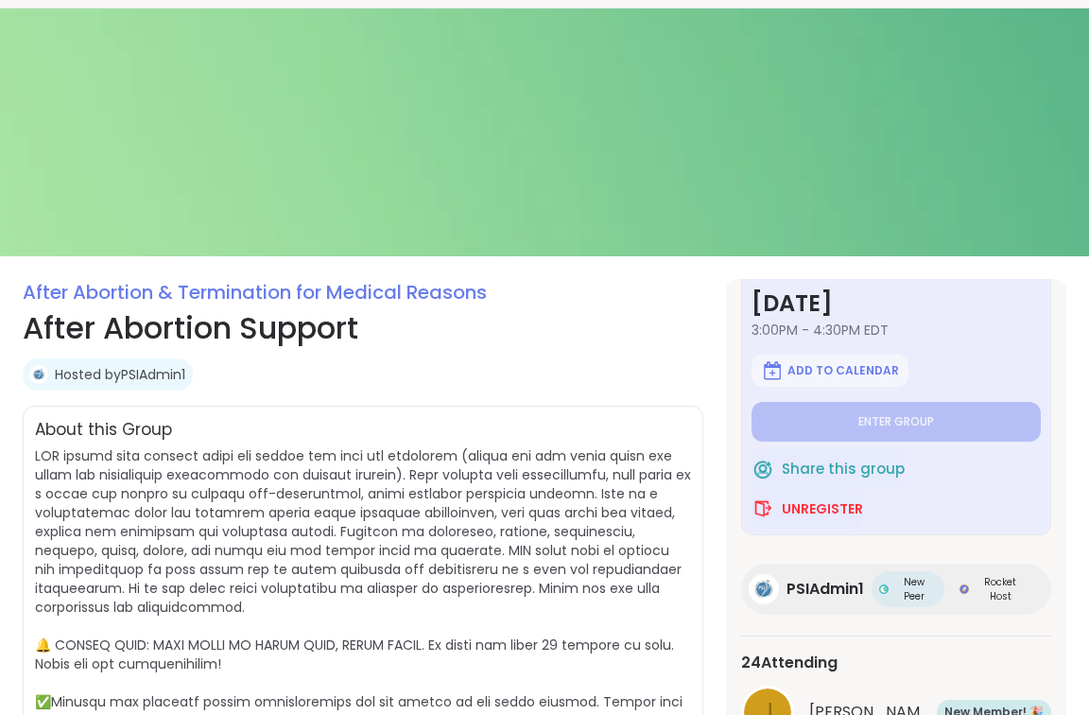
scroll to position [65, 0]
